Goal: Task Accomplishment & Management: Use online tool/utility

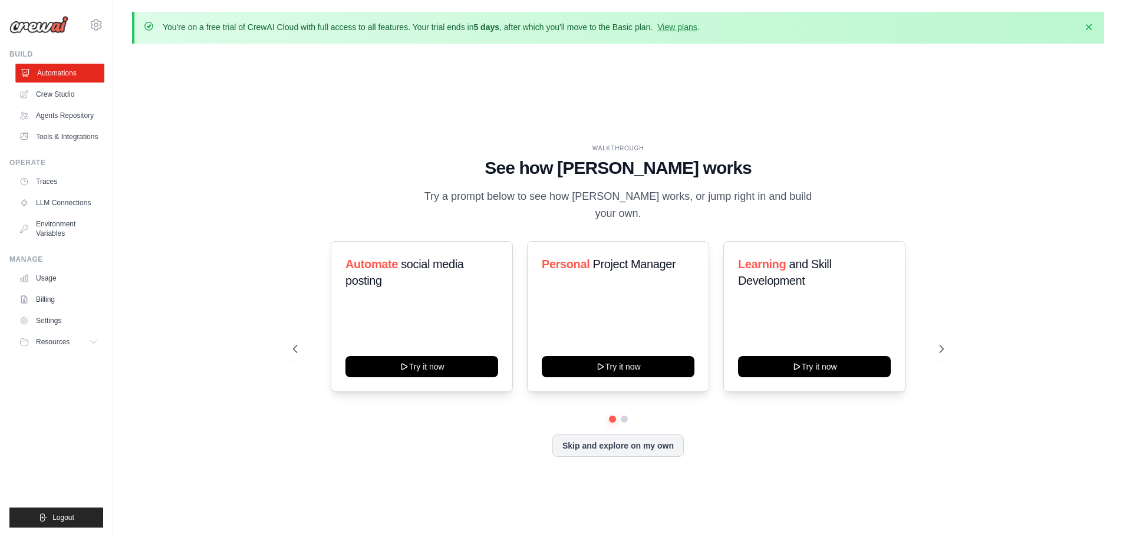
click at [56, 68] on link "Automations" at bounding box center [59, 73] width 89 height 19
click at [644, 442] on button "Skip and explore on my own" at bounding box center [617, 444] width 131 height 22
click at [948, 343] on icon at bounding box center [943, 349] width 12 height 12
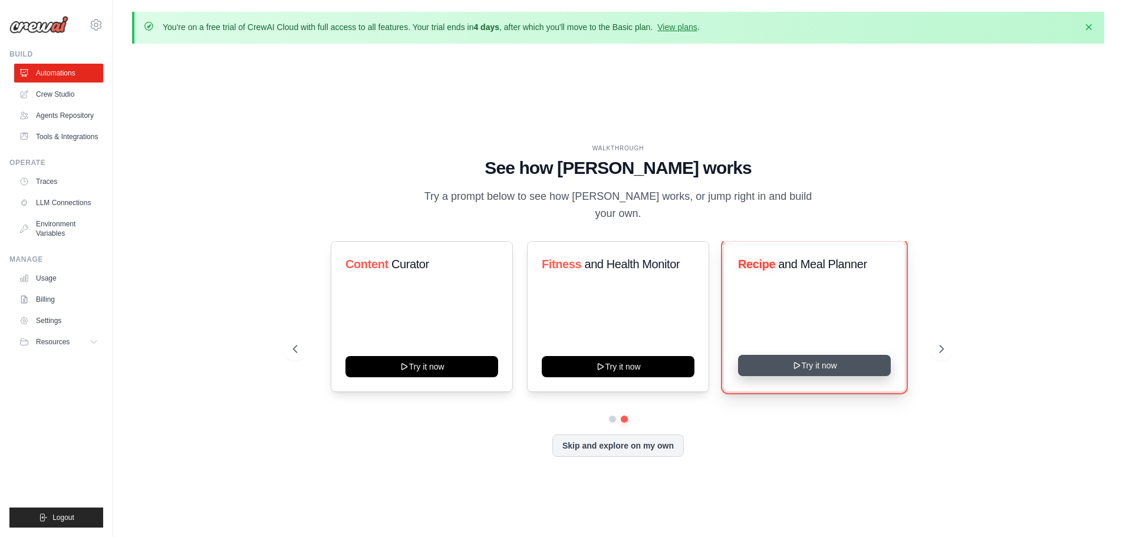
click at [833, 356] on button "Try it now" at bounding box center [814, 365] width 153 height 21
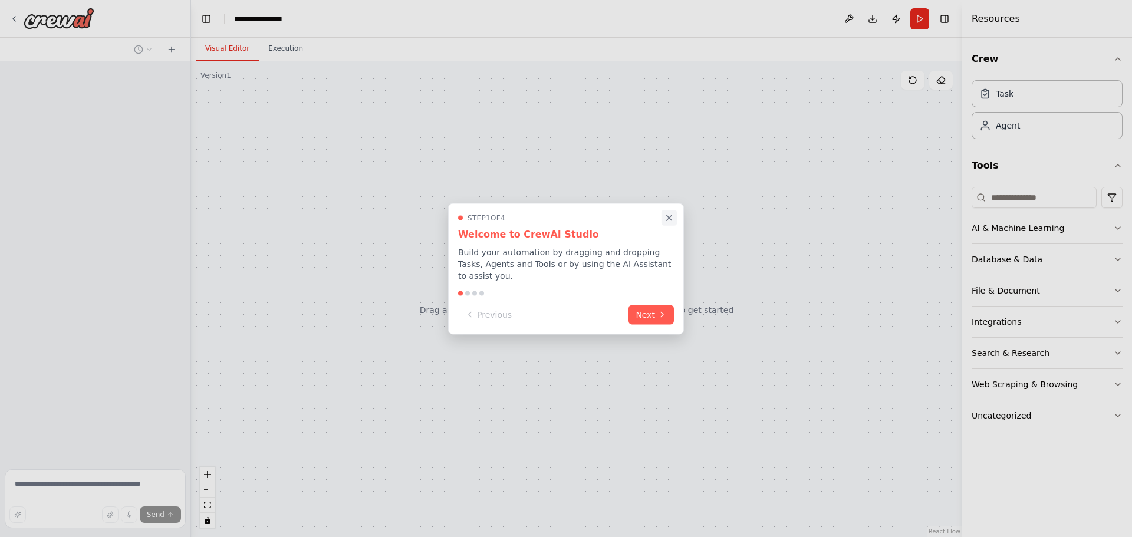
click at [668, 223] on icon "Close walkthrough" at bounding box center [669, 217] width 11 height 11
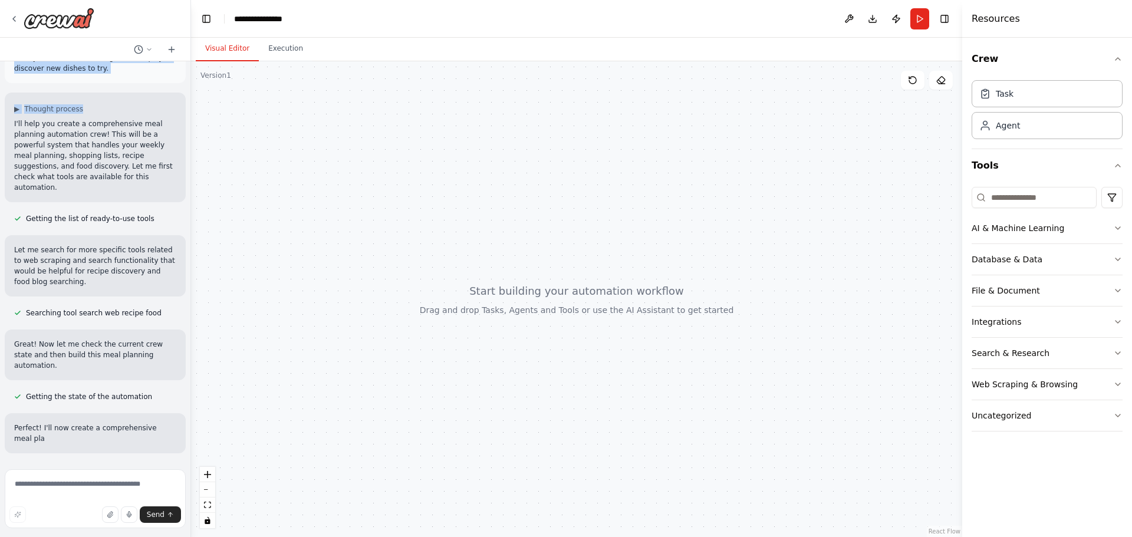
drag, startPoint x: 39, startPoint y: 106, endPoint x: 145, endPoint y: 89, distance: 107.5
click at [152, 88] on div "Develop a crew that creates weekly meal plans based on your dietary preferences…" at bounding box center [95, 262] width 190 height 403
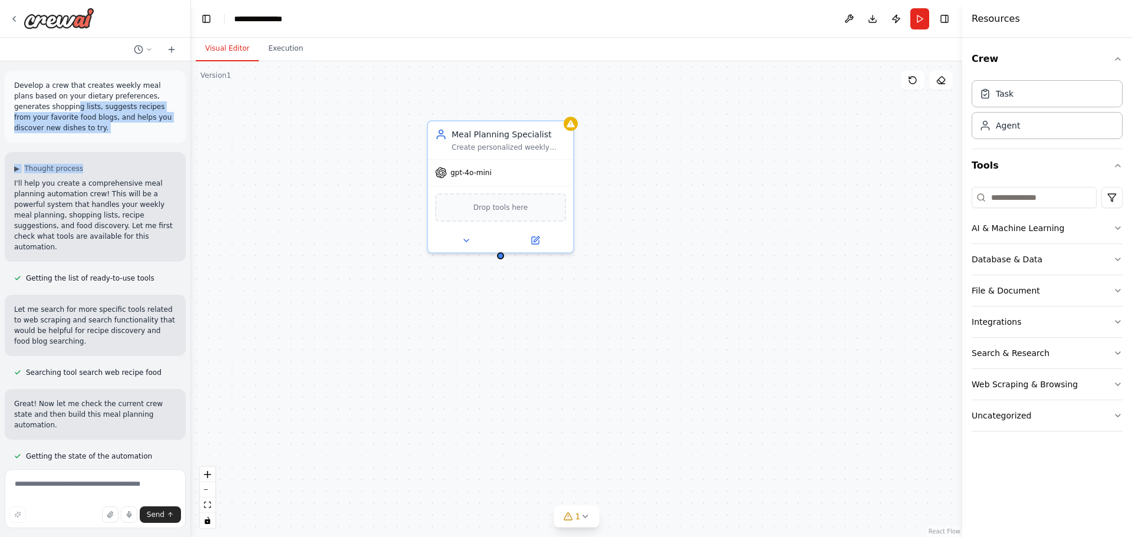
click at [83, 118] on p "Develop a crew that creates weekly meal plans based on your dietary preferences…" at bounding box center [95, 106] width 162 height 53
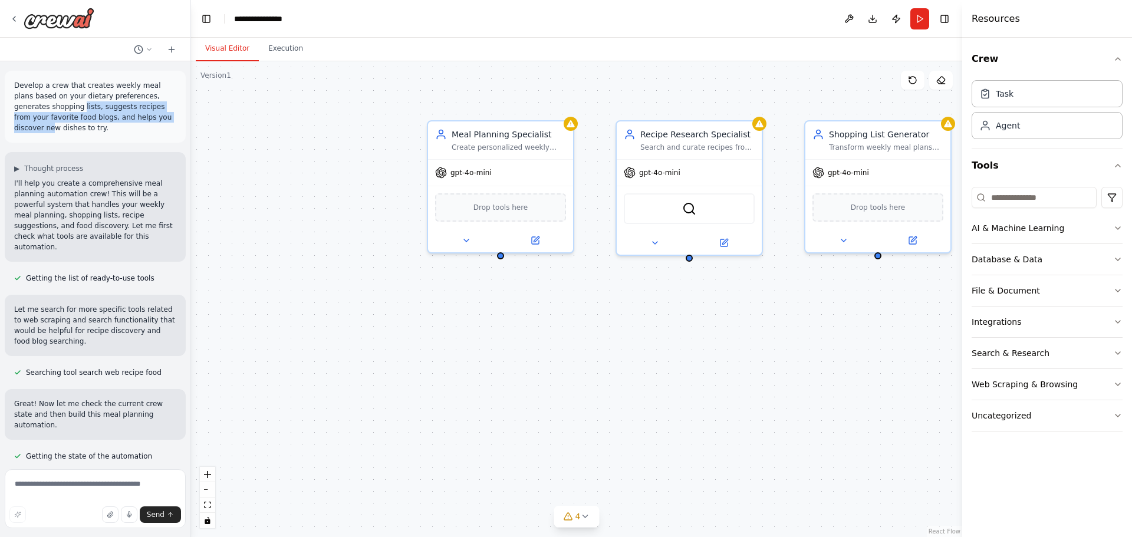
drag, startPoint x: 46, startPoint y: 107, endPoint x: 158, endPoint y: 120, distance: 112.7
click at [158, 120] on p "Develop a crew that creates weekly meal plans based on your dietary preferences…" at bounding box center [95, 106] width 162 height 53
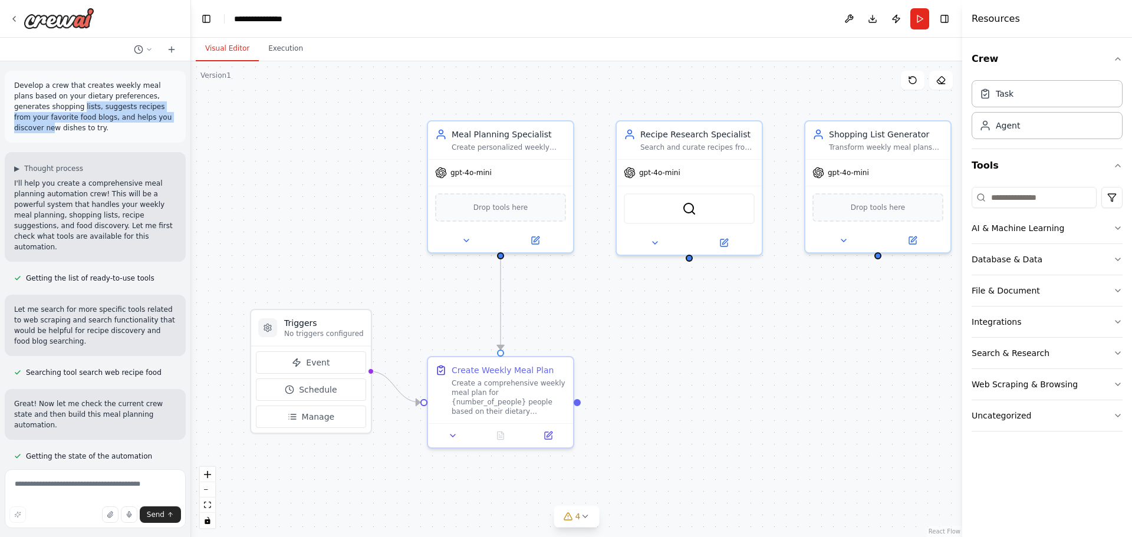
click at [111, 121] on p "Develop a crew that creates weekly meal plans based on your dietary preferences…" at bounding box center [95, 106] width 162 height 53
click at [60, 118] on p "Develop a crew that creates weekly meal plans based on your dietary preferences…" at bounding box center [95, 106] width 162 height 53
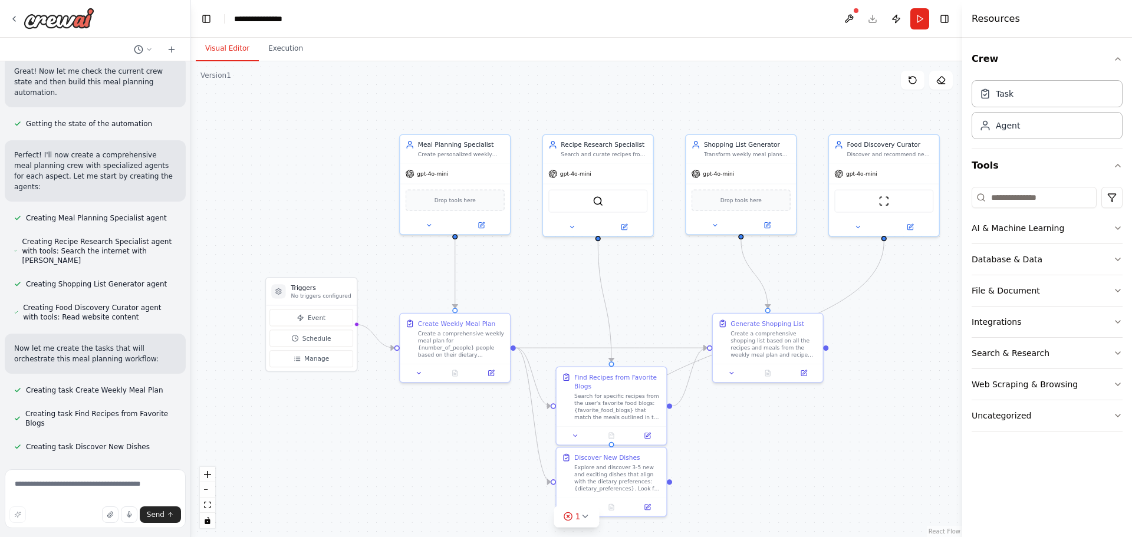
scroll to position [354, 0]
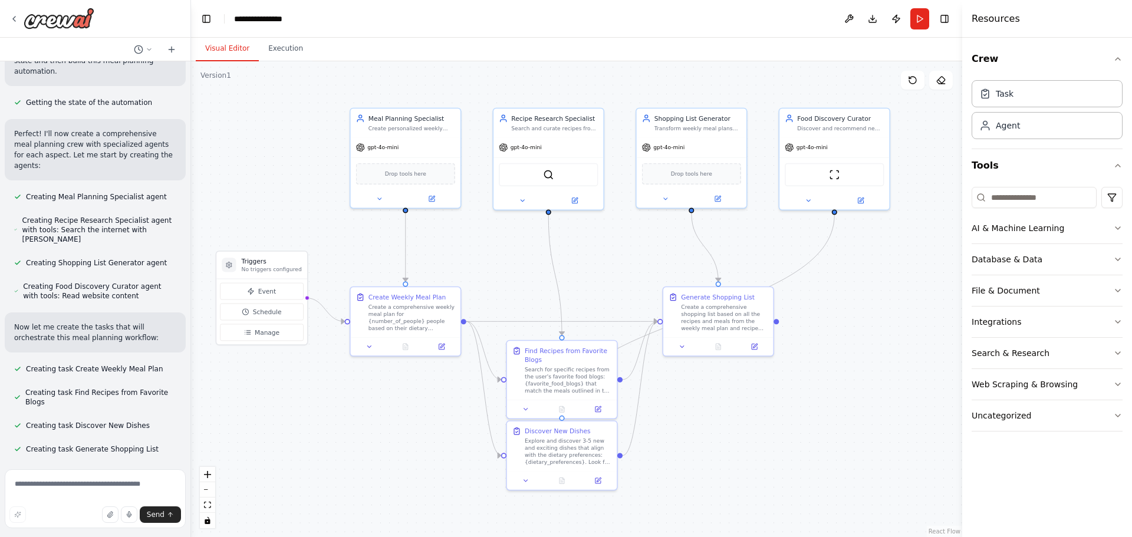
drag, startPoint x: 340, startPoint y: 442, endPoint x: 289, endPoint y: 415, distance: 58.0
click at [289, 415] on div ".deletable-edge-delete-btn { width: 20px; height: 20px; border: 0px solid #ffff…" at bounding box center [576, 299] width 771 height 476
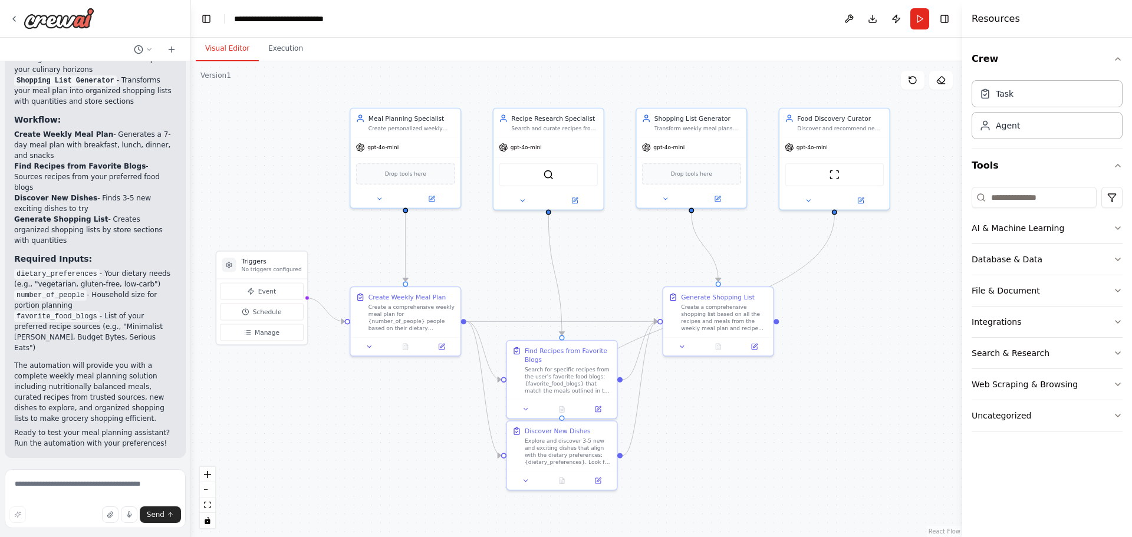
scroll to position [1406, 0]
click at [89, 526] on span "Run Automation" at bounding box center [100, 530] width 57 height 9
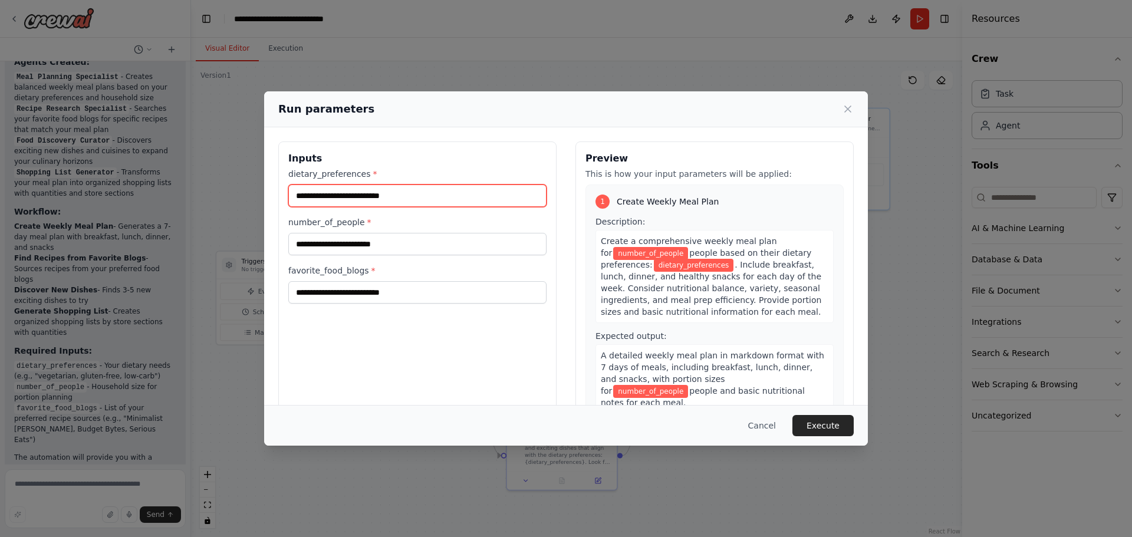
click at [383, 195] on input "dietary_preferences *" at bounding box center [417, 196] width 258 height 22
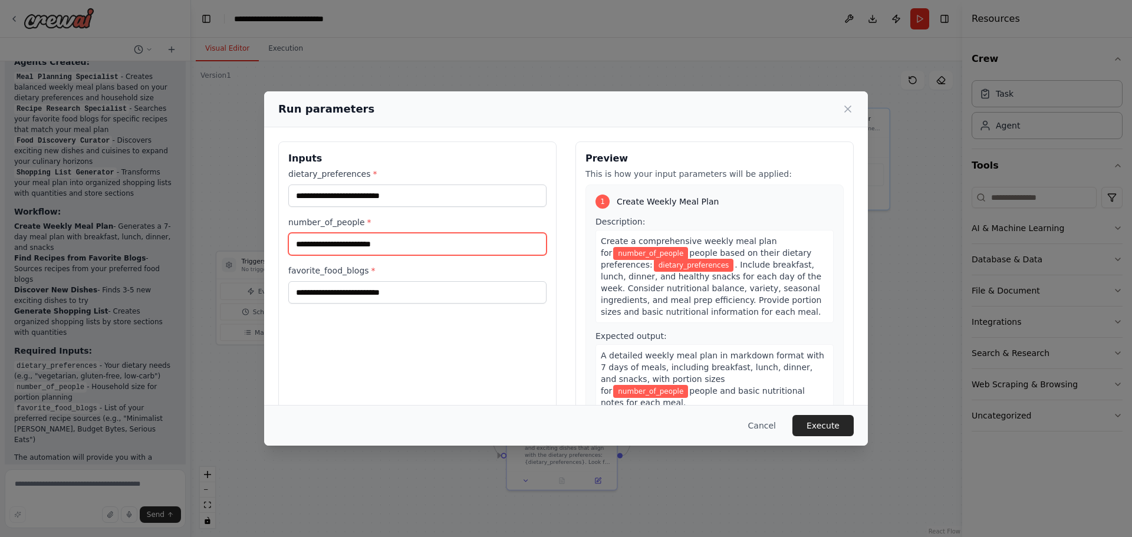
click at [373, 242] on input "number_of_people *" at bounding box center [417, 244] width 258 height 22
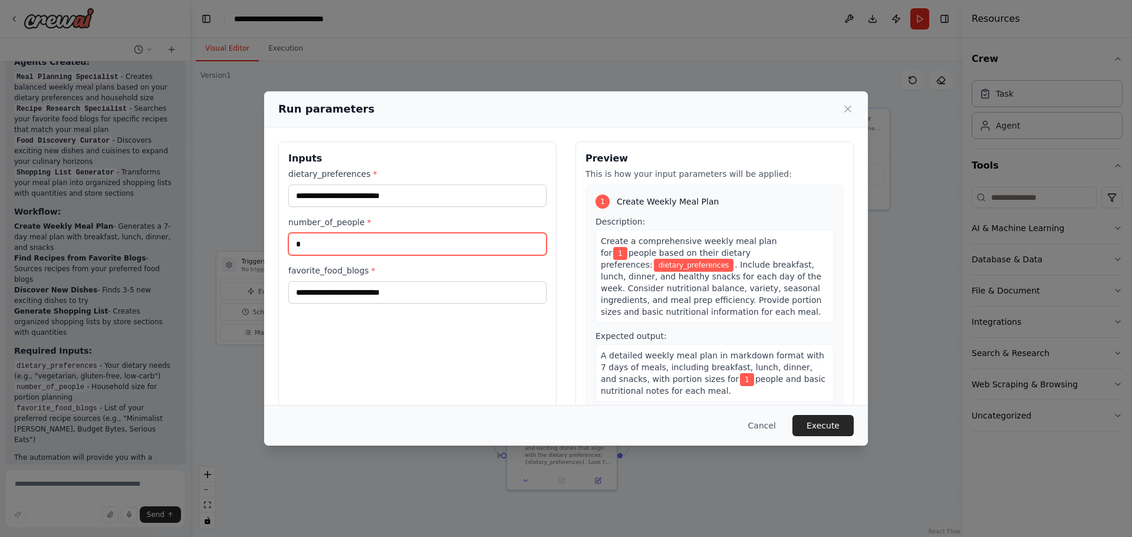
type input "*"
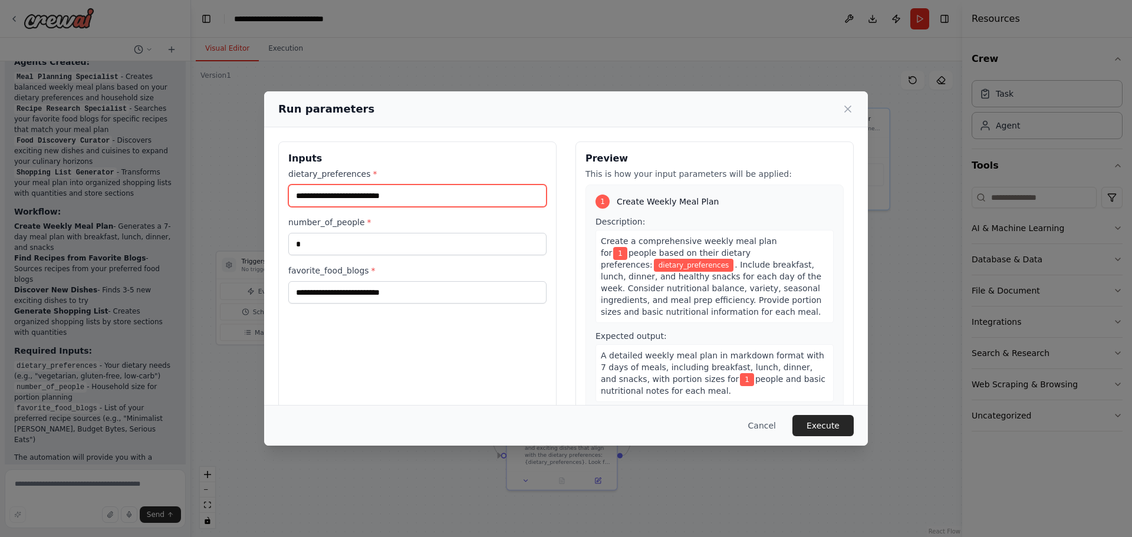
click at [374, 196] on input "dietary_preferences *" at bounding box center [417, 196] width 258 height 22
click at [345, 190] on input "dietary_preferences *" at bounding box center [417, 196] width 258 height 22
paste input "**********"
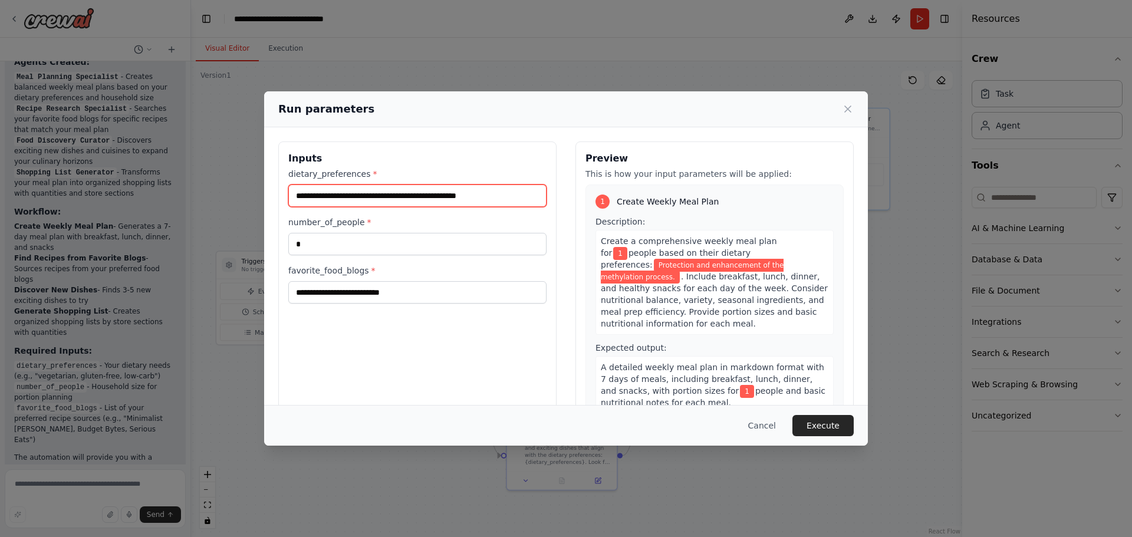
type input "**********"
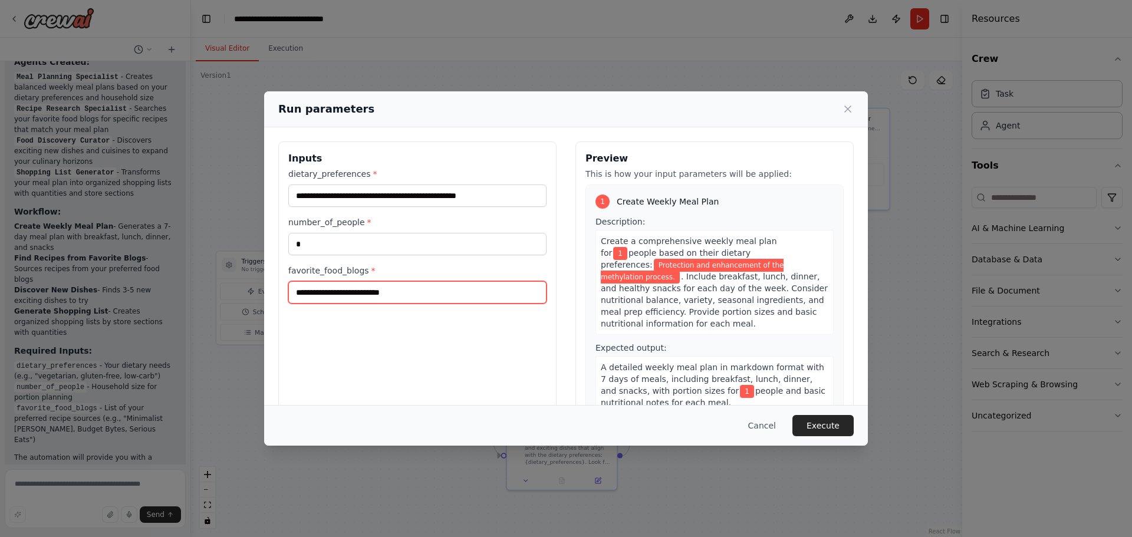
click at [350, 295] on input "favorite_food_blogs *" at bounding box center [417, 292] width 258 height 22
click at [832, 424] on button "Execute" at bounding box center [822, 425] width 61 height 21
click at [338, 295] on input "favorite_food_blogs *" at bounding box center [417, 292] width 258 height 22
type input "*"
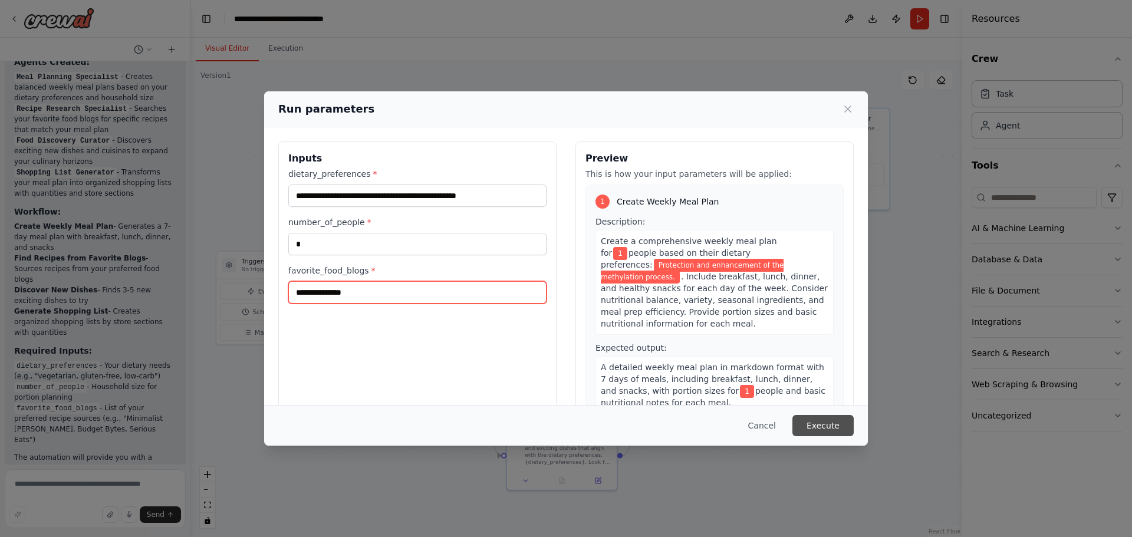
type input "**********"
click at [840, 420] on button "Execute" at bounding box center [822, 425] width 61 height 21
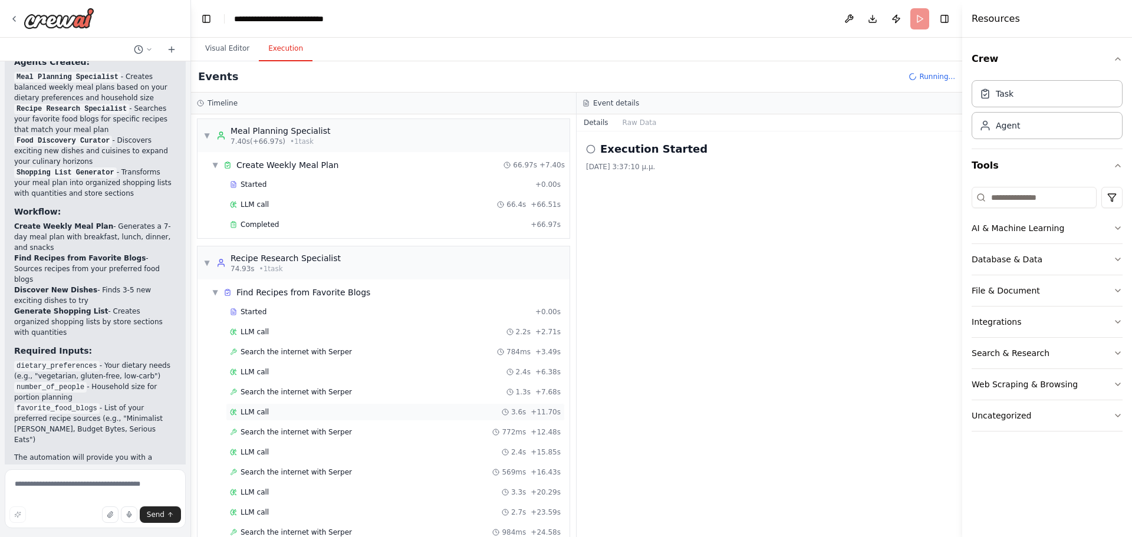
scroll to position [0, 0]
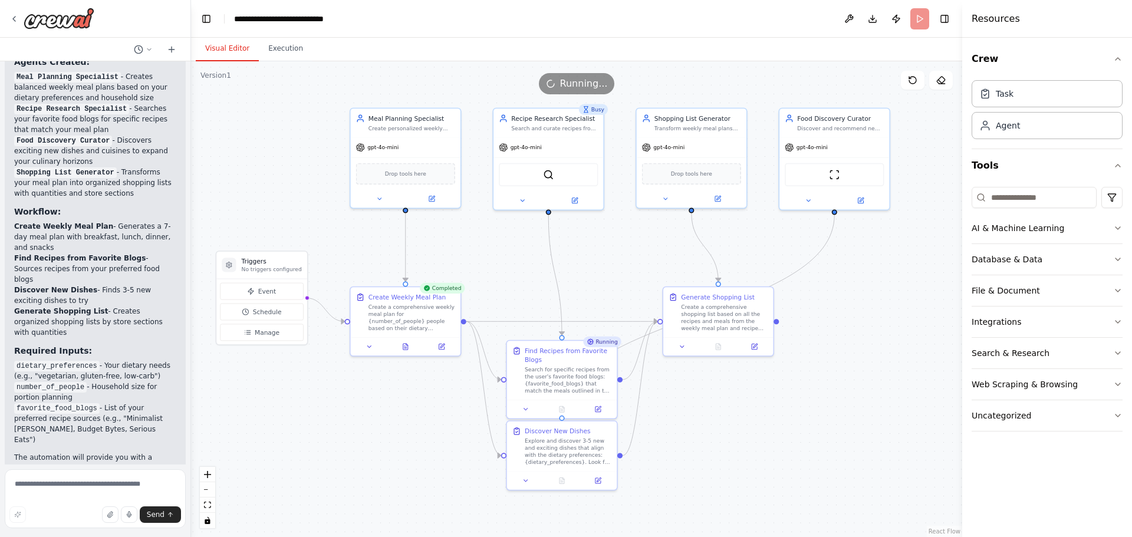
click at [227, 50] on button "Visual Editor" at bounding box center [227, 49] width 63 height 25
click at [403, 315] on div "Create a comprehensive weekly meal plan for {number_of_people} people based on …" at bounding box center [411, 316] width 87 height 29
click at [406, 344] on icon at bounding box center [405, 345] width 5 height 6
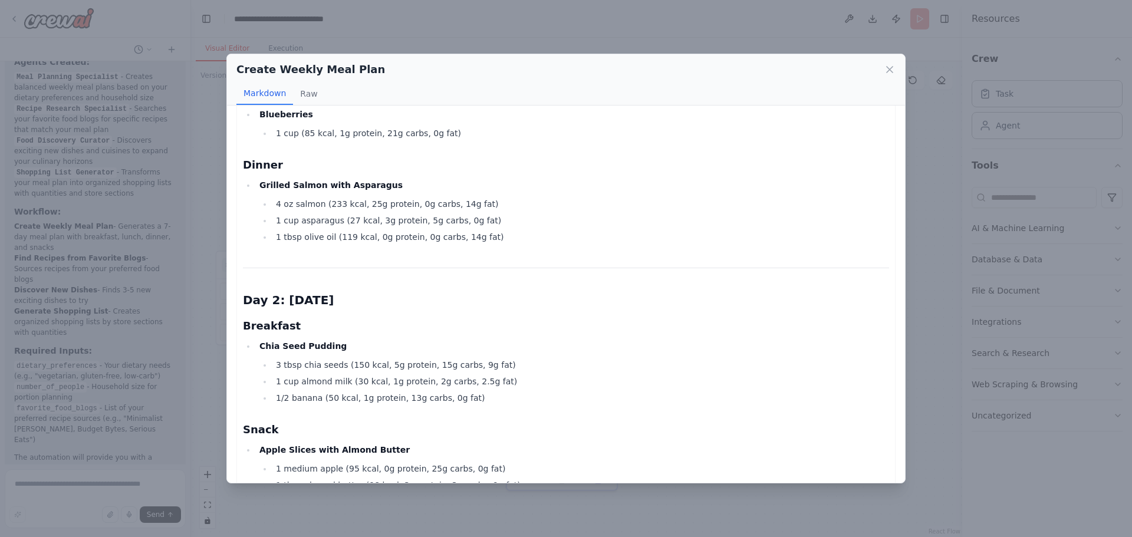
scroll to position [472, 0]
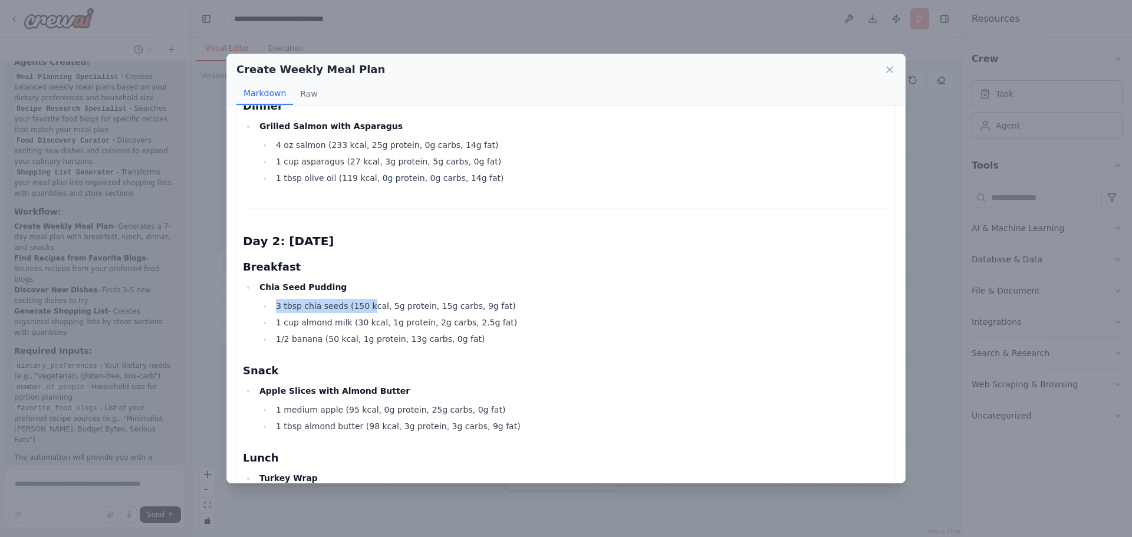
drag, startPoint x: 278, startPoint y: 306, endPoint x: 364, endPoint y: 309, distance: 86.1
click at [364, 309] on li "3 tbsp chia seeds (150 kcal, 5g protein, 15g carbs, 9g fat)" at bounding box center [580, 306] width 617 height 14
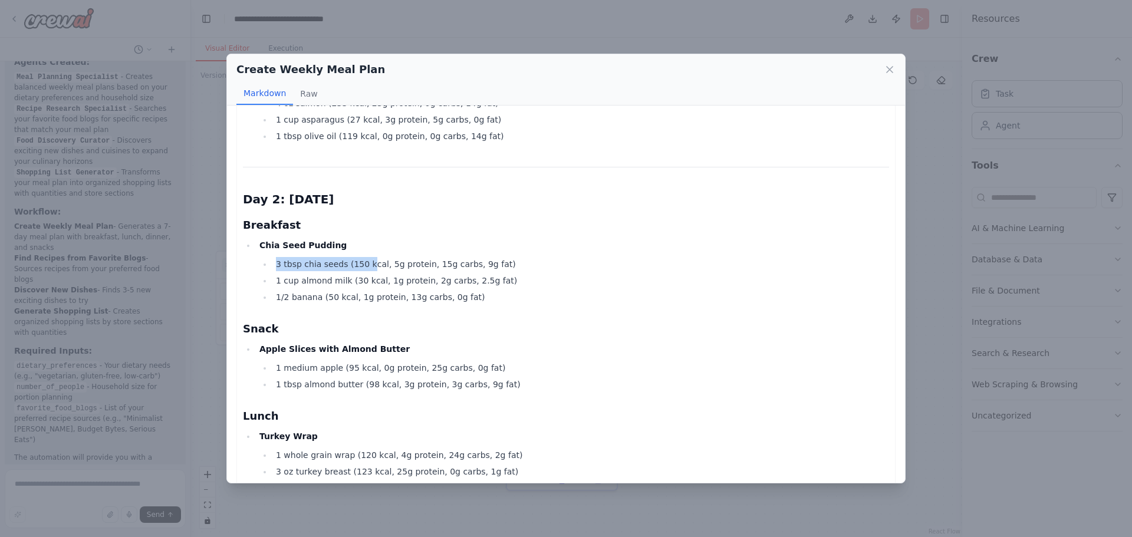
scroll to position [531, 0]
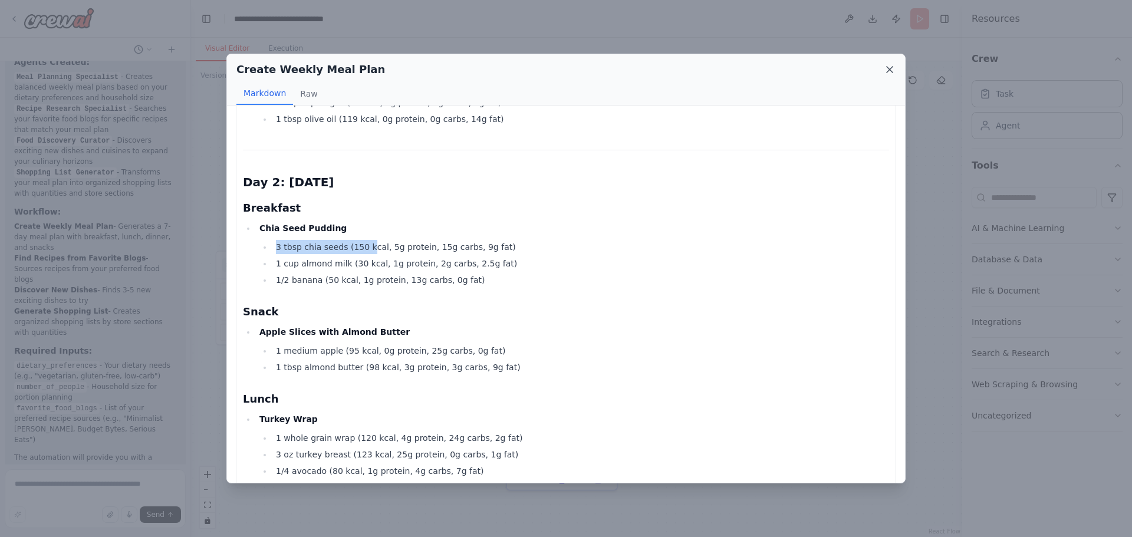
click at [892, 64] on icon at bounding box center [890, 70] width 12 height 12
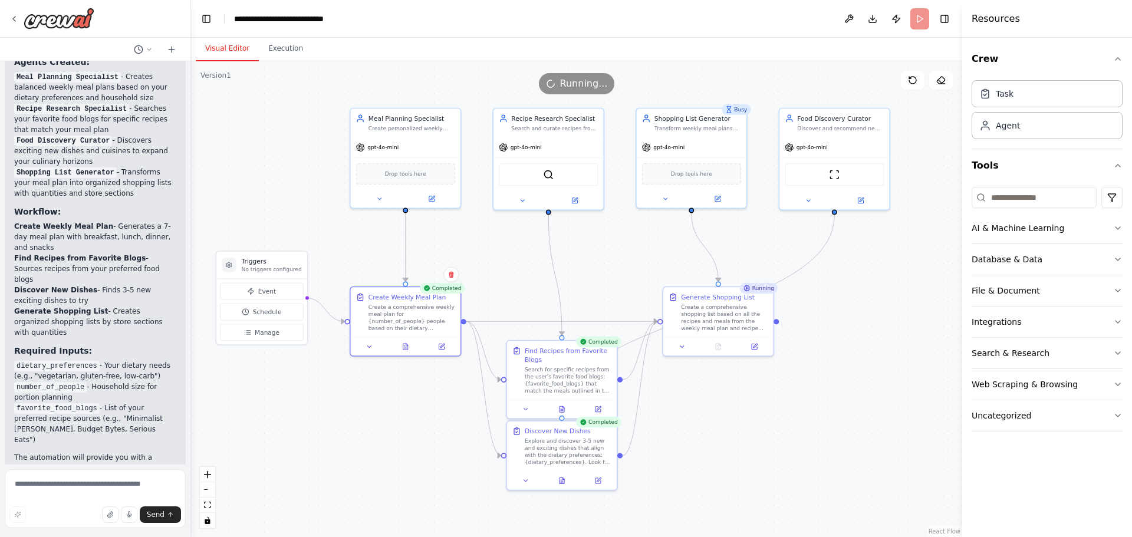
click at [312, 466] on div ".deletable-edge-delete-btn { width: 20px; height: 20px; border: 0px solid #ffff…" at bounding box center [576, 299] width 771 height 476
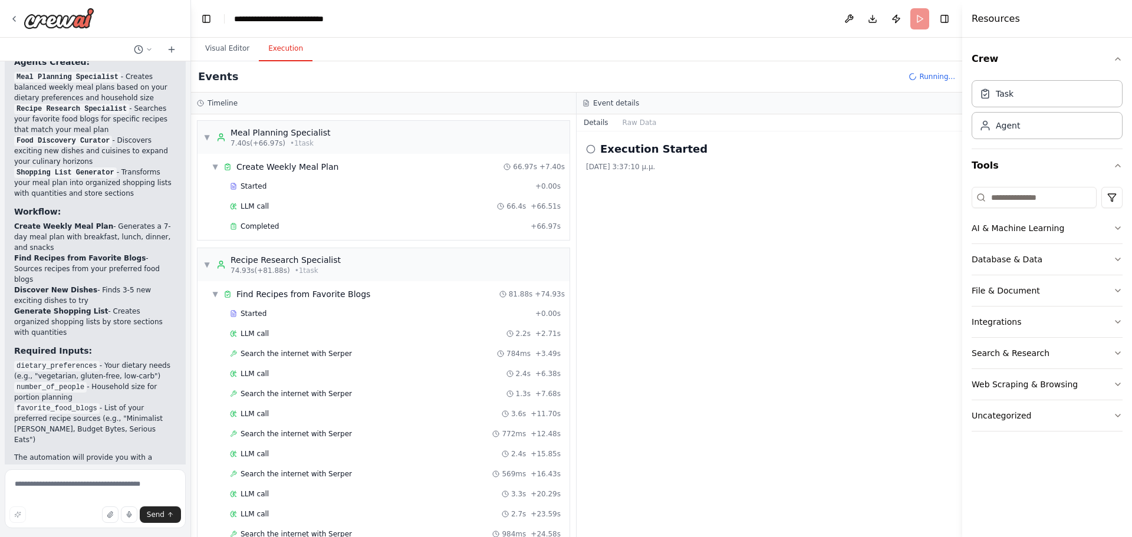
click at [274, 50] on button "Execution" at bounding box center [286, 49] width 54 height 25
click at [207, 137] on span "▼" at bounding box center [206, 137] width 7 height 9
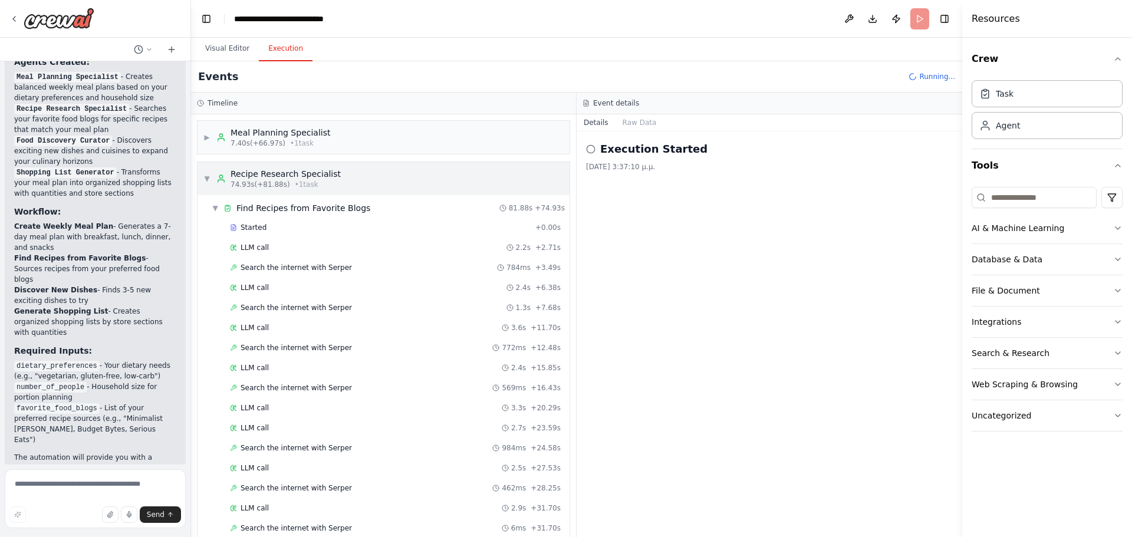
click at [206, 178] on span "▼" at bounding box center [206, 178] width 7 height 9
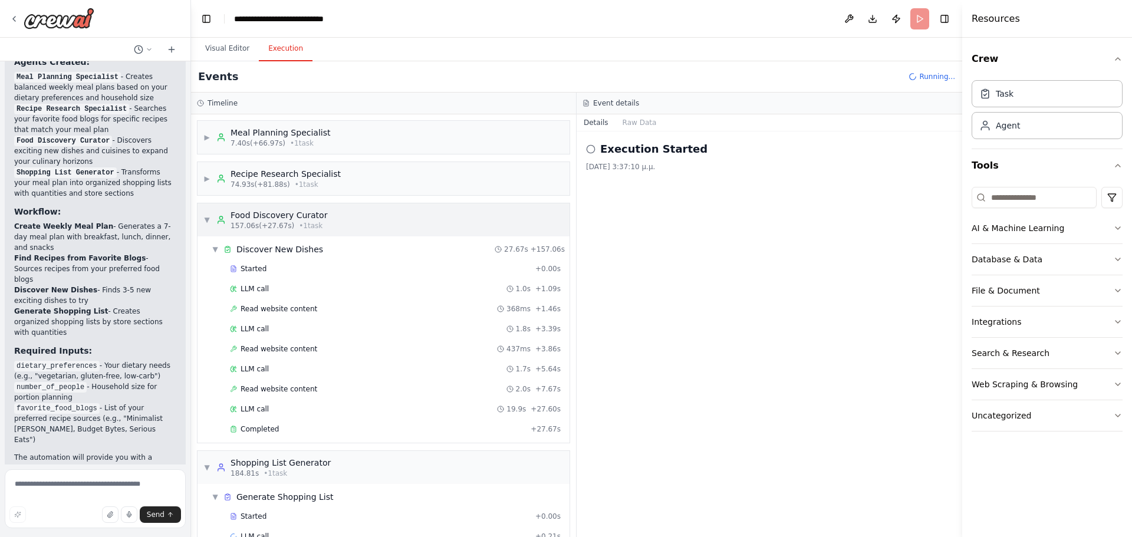
click at [206, 220] on span "▼" at bounding box center [206, 219] width 7 height 9
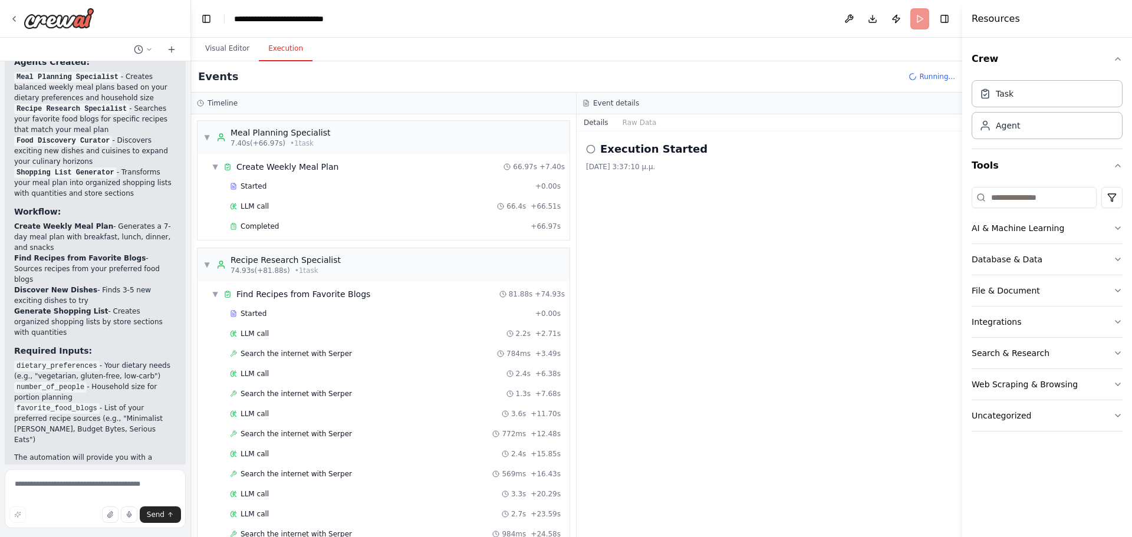
scroll to position [1406, 0]
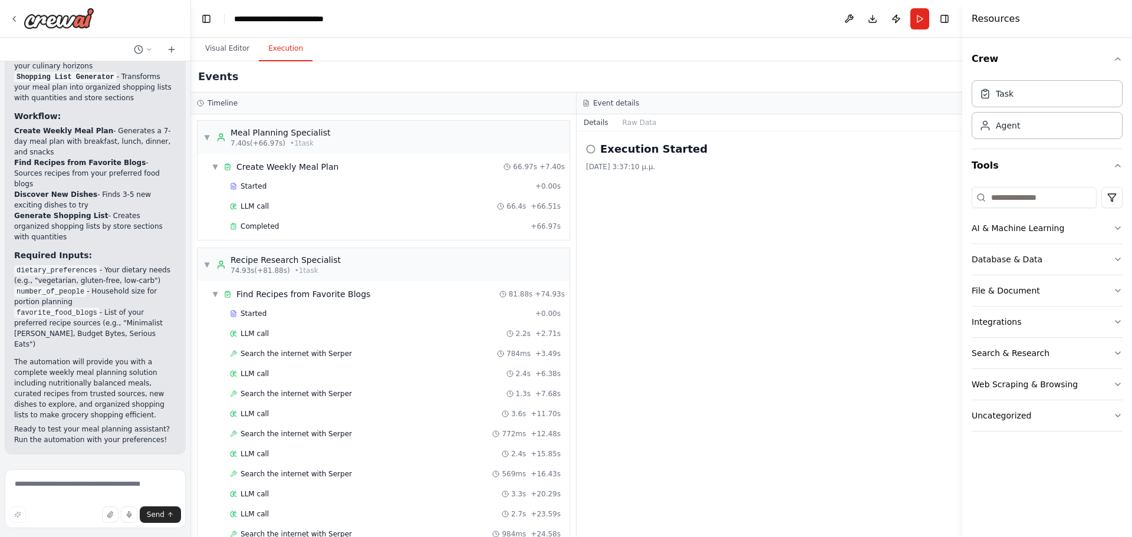
click at [123, 526] on span "Improve automation" at bounding box center [100, 530] width 72 height 9
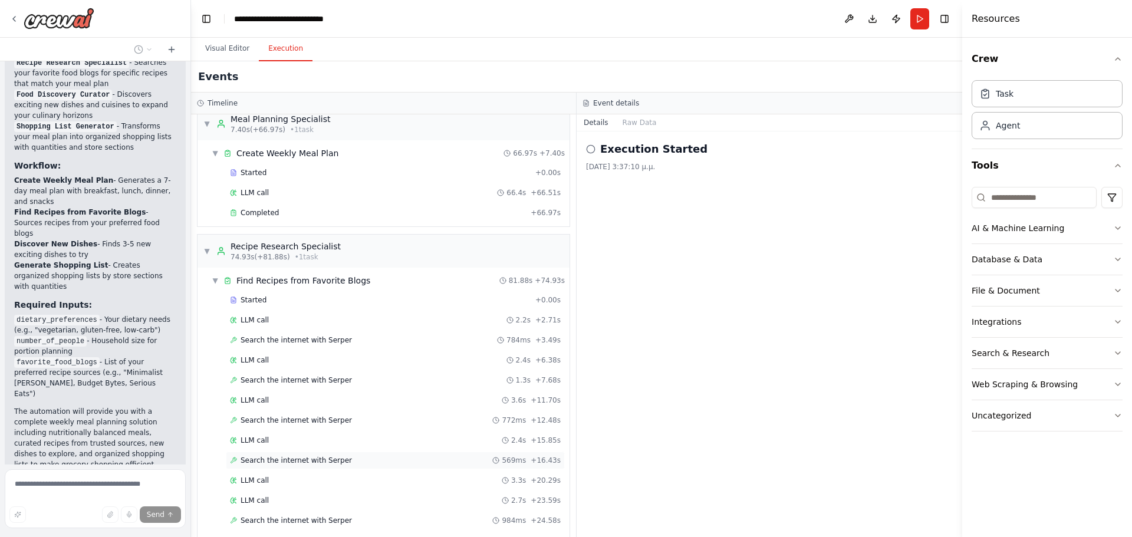
scroll to position [0, 0]
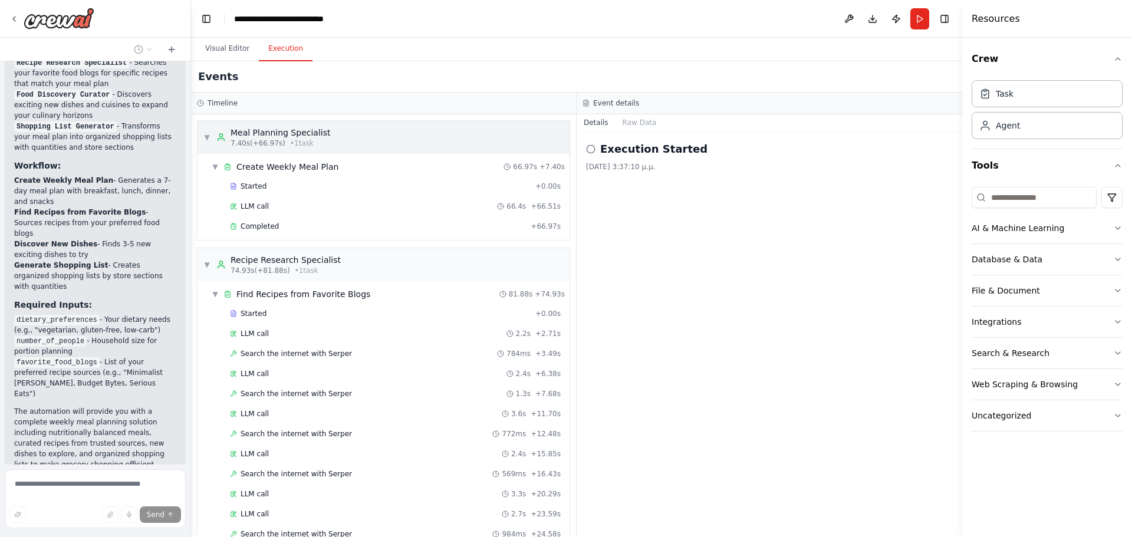
click at [209, 136] on span "▼" at bounding box center [206, 137] width 7 height 9
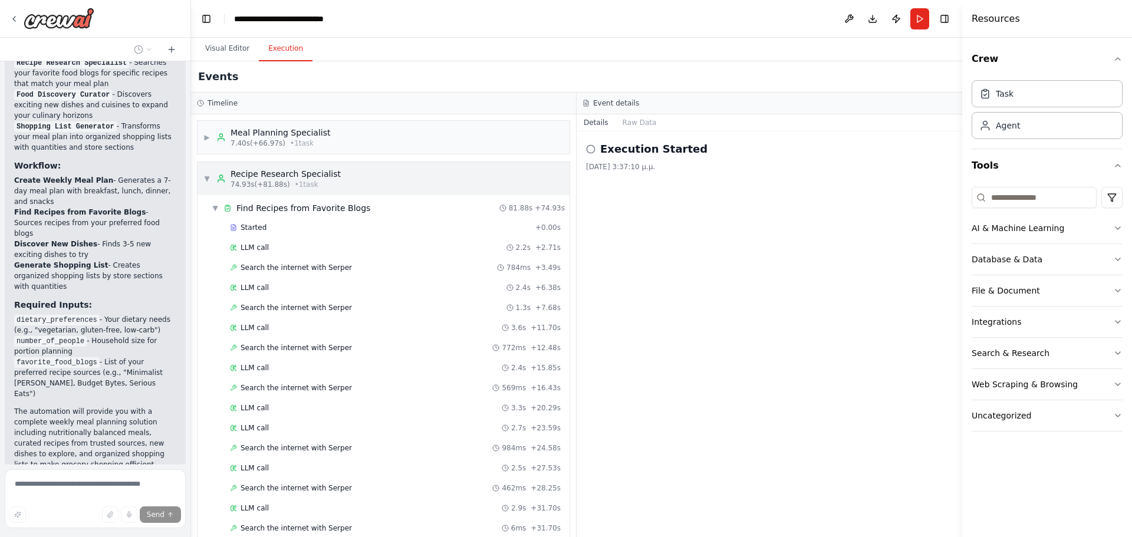
click at [206, 185] on div "▼ Recipe Research Specialist 74.93s (+81.88s) • 1 task" at bounding box center [271, 178] width 137 height 21
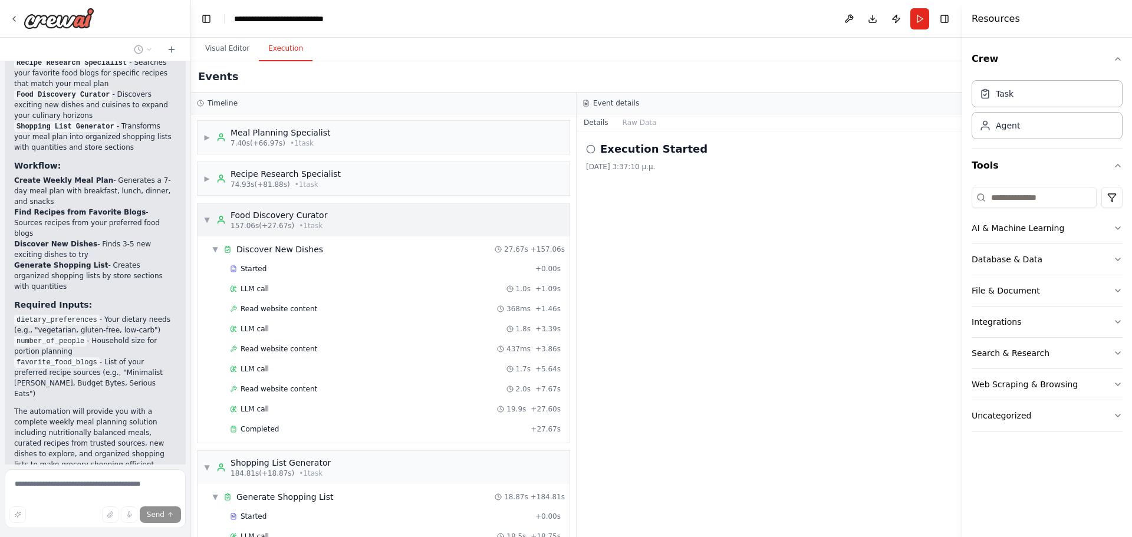
click at [204, 219] on span "▼" at bounding box center [206, 219] width 7 height 9
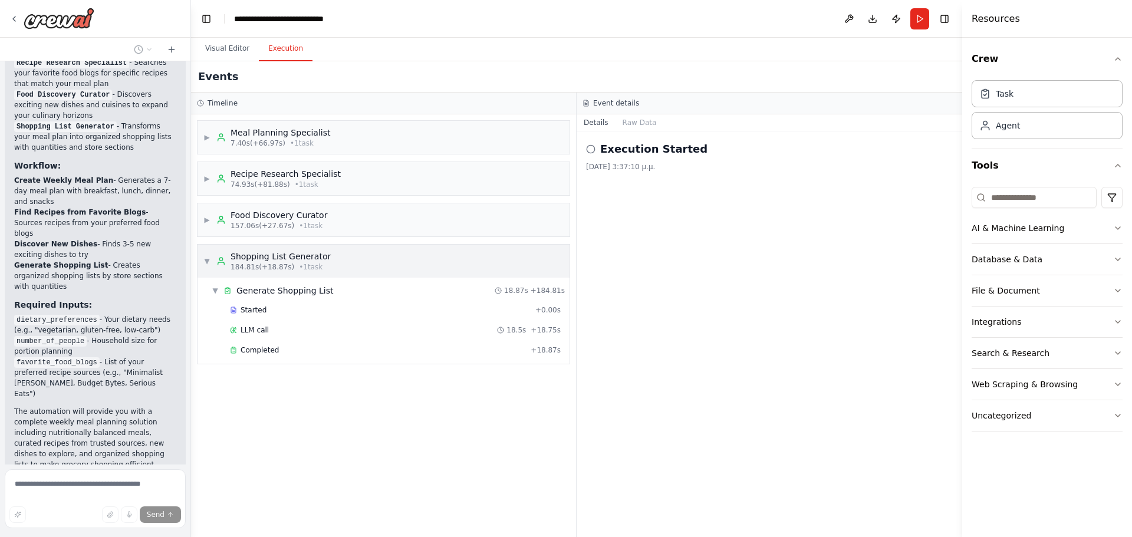
click at [206, 261] on span "▼" at bounding box center [206, 260] width 7 height 9
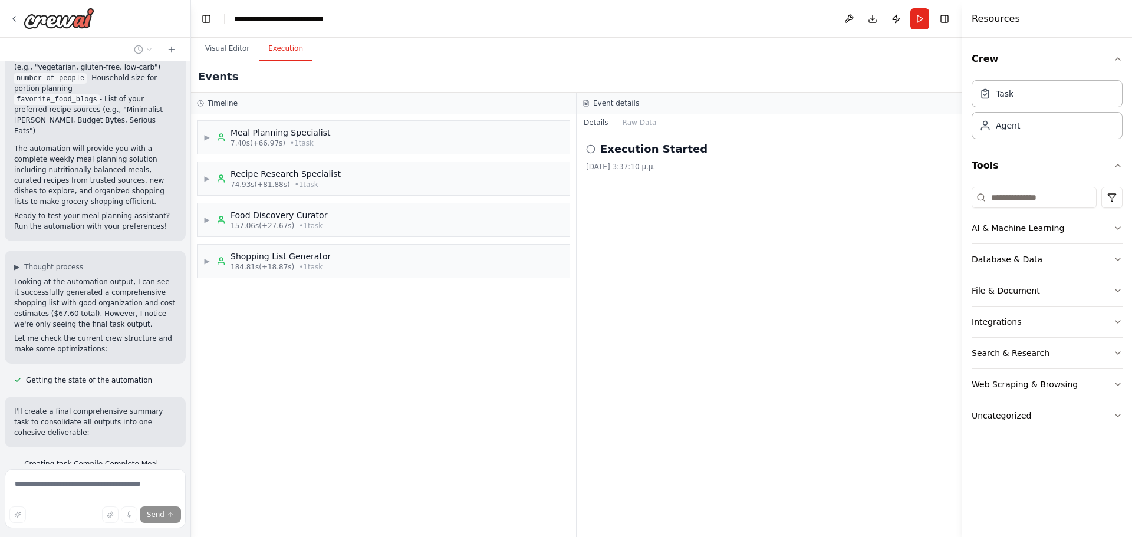
scroll to position [1643, 0]
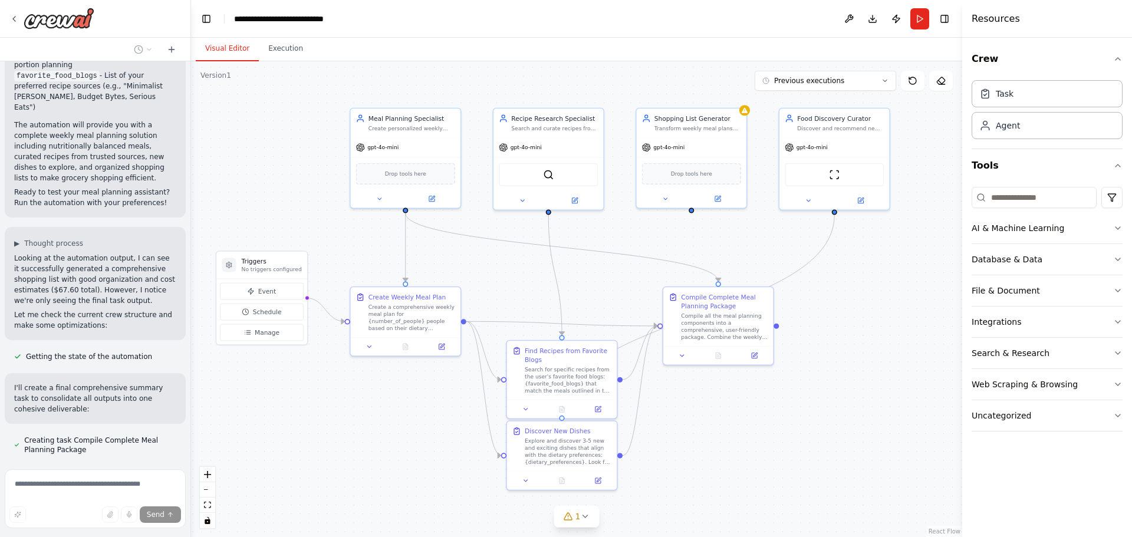
click at [227, 48] on button "Visual Editor" at bounding box center [227, 49] width 63 height 25
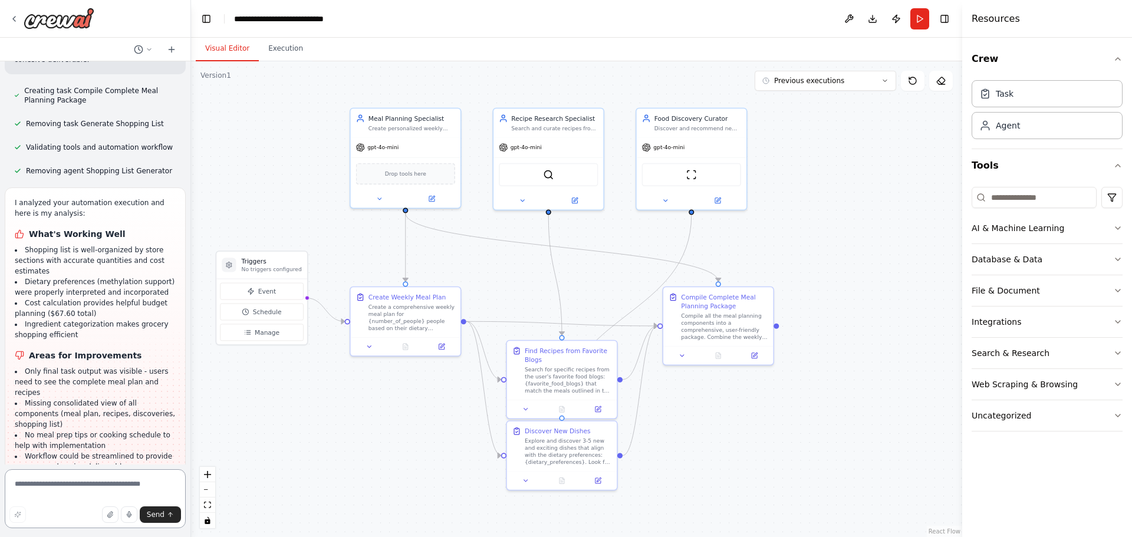
scroll to position [2006, 0]
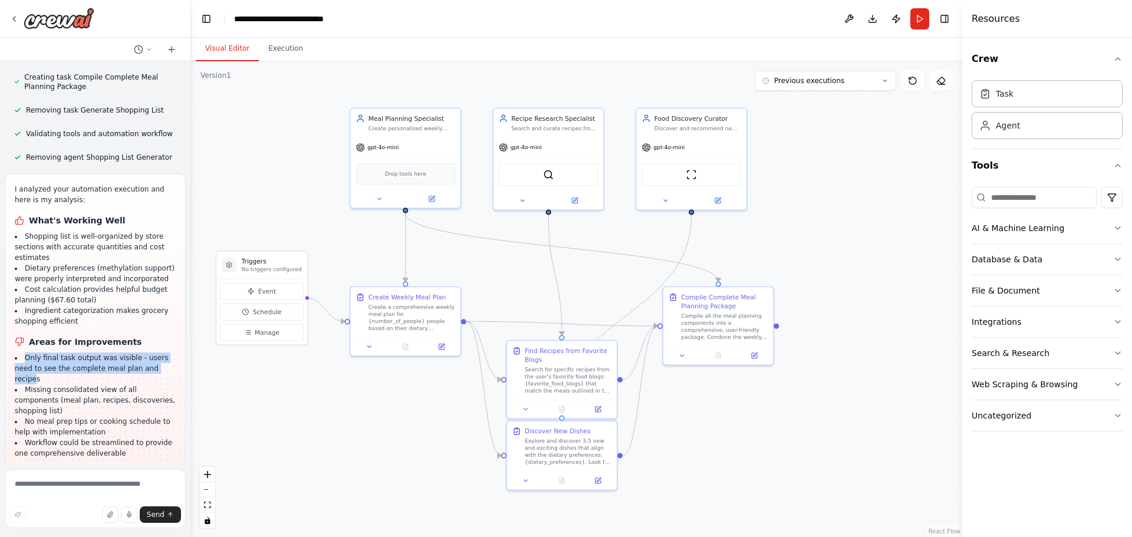
drag, startPoint x: 27, startPoint y: 265, endPoint x: 154, endPoint y: 276, distance: 128.4
click at [158, 353] on li "Only final task output was visible - users need to see the complete meal plan a…" at bounding box center [95, 369] width 161 height 32
click at [91, 384] on li "Missing consolidated view of all components (meal plan, recipes, discoveries, s…" at bounding box center [95, 400] width 161 height 32
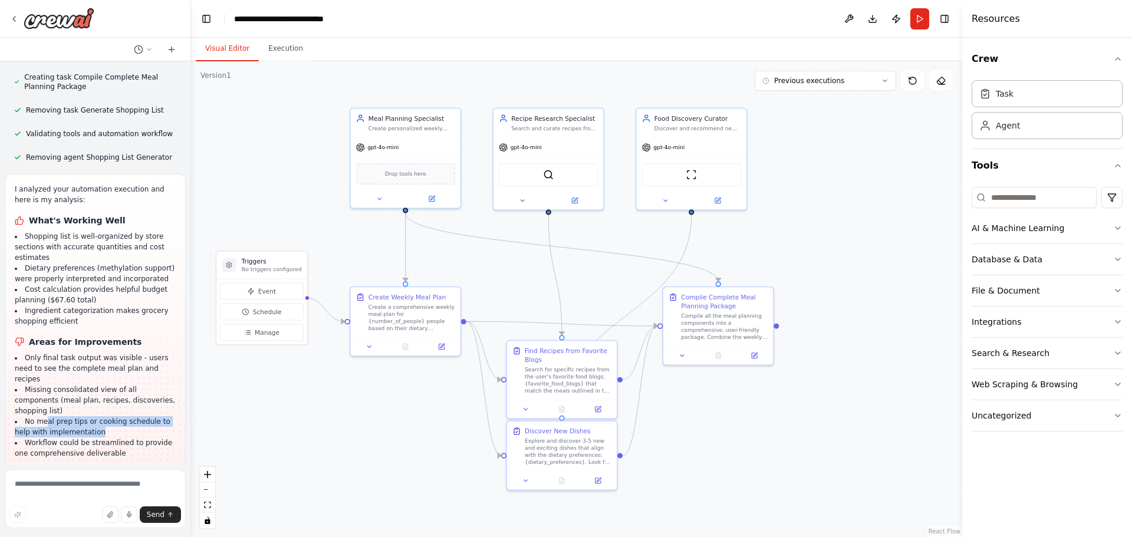
drag, startPoint x: 45, startPoint y: 307, endPoint x: 125, endPoint y: 316, distance: 80.1
click at [125, 416] on li "No meal prep tips or cooking schedule to help with implementation" at bounding box center [95, 426] width 161 height 21
click at [83, 437] on li "Workflow could be streamlined to provide one comprehensive deliverable" at bounding box center [95, 447] width 161 height 21
click at [703, 328] on div "Compile all the meal planning components into a comprehensive, user-friendly pa…" at bounding box center [724, 325] width 87 height 29
click at [755, 355] on icon at bounding box center [754, 353] width 5 height 5
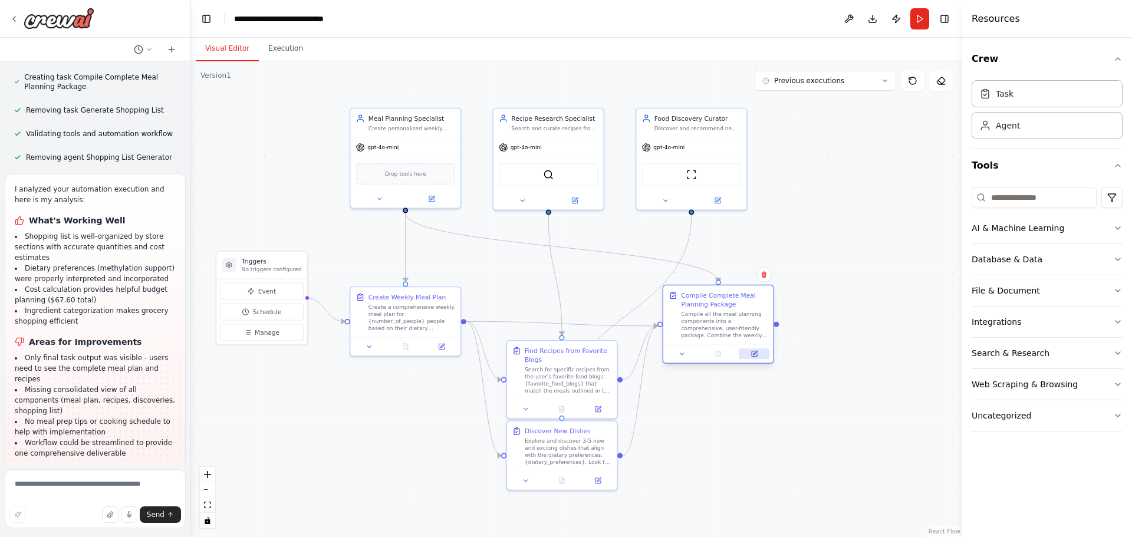
click at [756, 355] on icon at bounding box center [754, 353] width 5 height 5
click at [872, 17] on button "Download" at bounding box center [872, 18] width 19 height 21
drag, startPoint x: 812, startPoint y: 226, endPoint x: 800, endPoint y: 203, distance: 25.6
click at [800, 203] on div ".deletable-edge-delete-btn { width: 20px; height: 20px; border: 0px solid #ffff…" at bounding box center [576, 299] width 771 height 476
click at [877, 81] on button "Previous executions" at bounding box center [825, 81] width 141 height 20
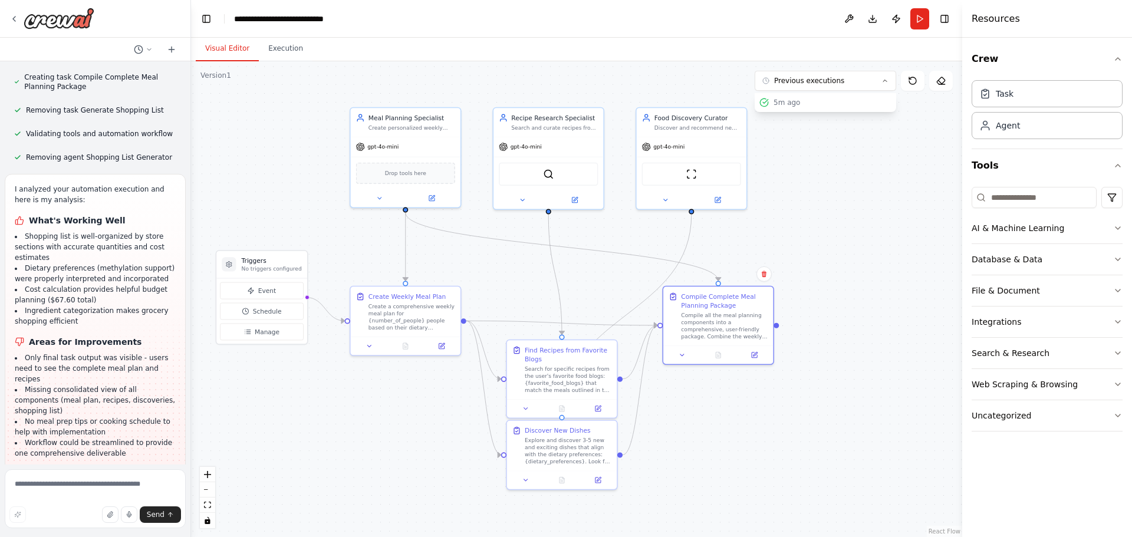
click at [846, 181] on div ".deletable-edge-delete-btn { width: 20px; height: 20px; border: 0px solid #ffff…" at bounding box center [576, 299] width 771 height 476
click at [896, 18] on button "Publish" at bounding box center [896, 18] width 19 height 21
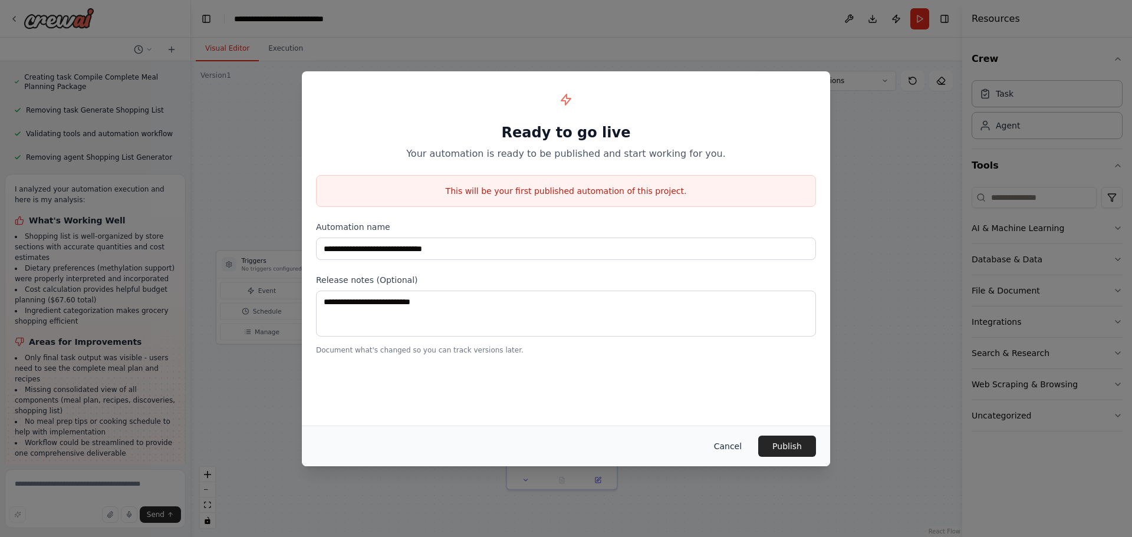
click at [743, 442] on button "Cancel" at bounding box center [727, 446] width 47 height 21
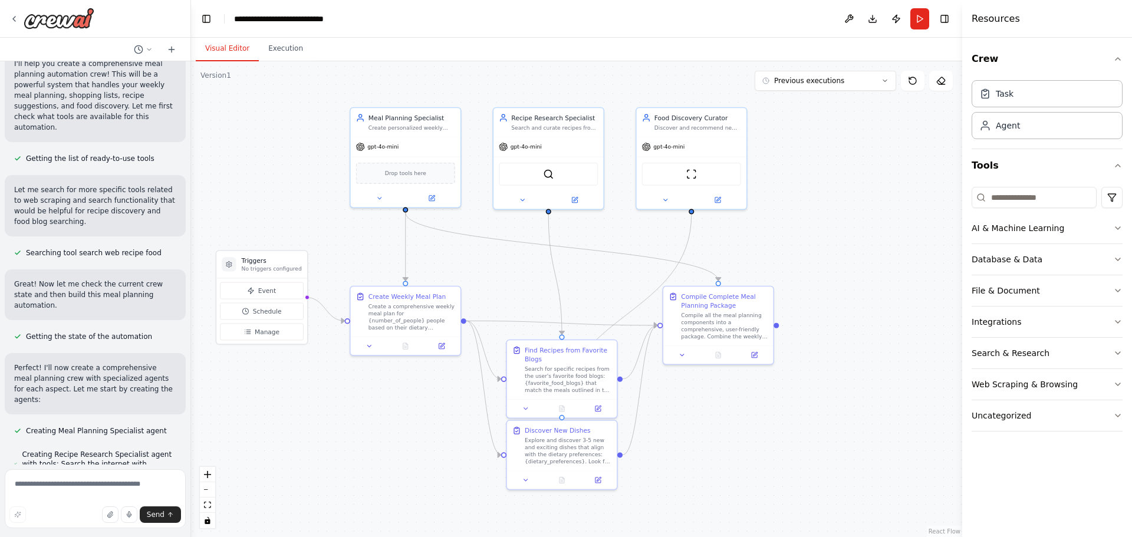
scroll to position [0, 0]
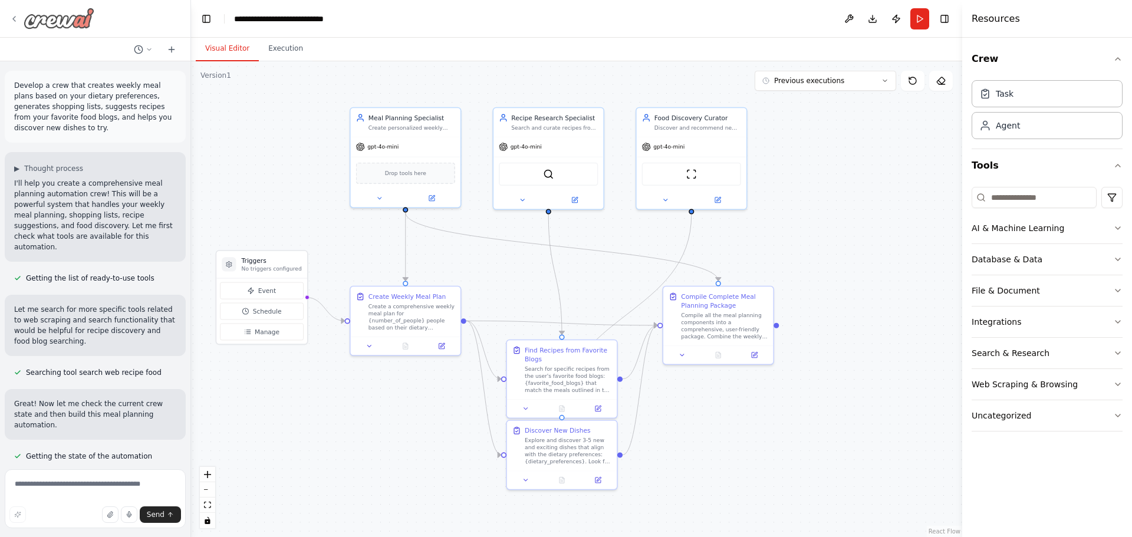
click at [12, 18] on icon at bounding box center [13, 18] width 9 height 9
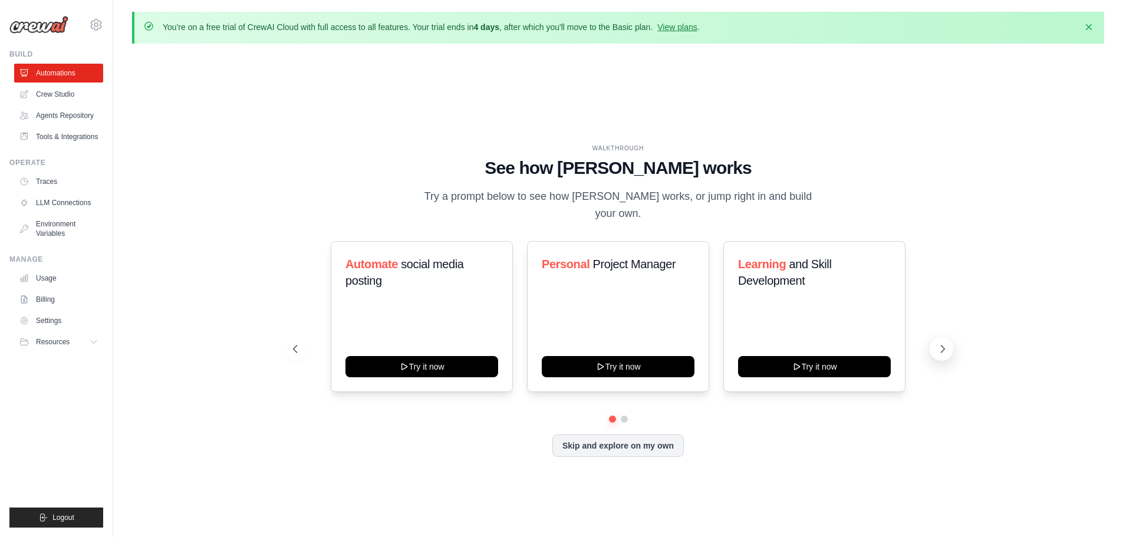
click at [943, 350] on button at bounding box center [942, 349] width 24 height 24
click at [294, 345] on icon at bounding box center [294, 349] width 12 height 12
